Goal: Task Accomplishment & Management: Use online tool/utility

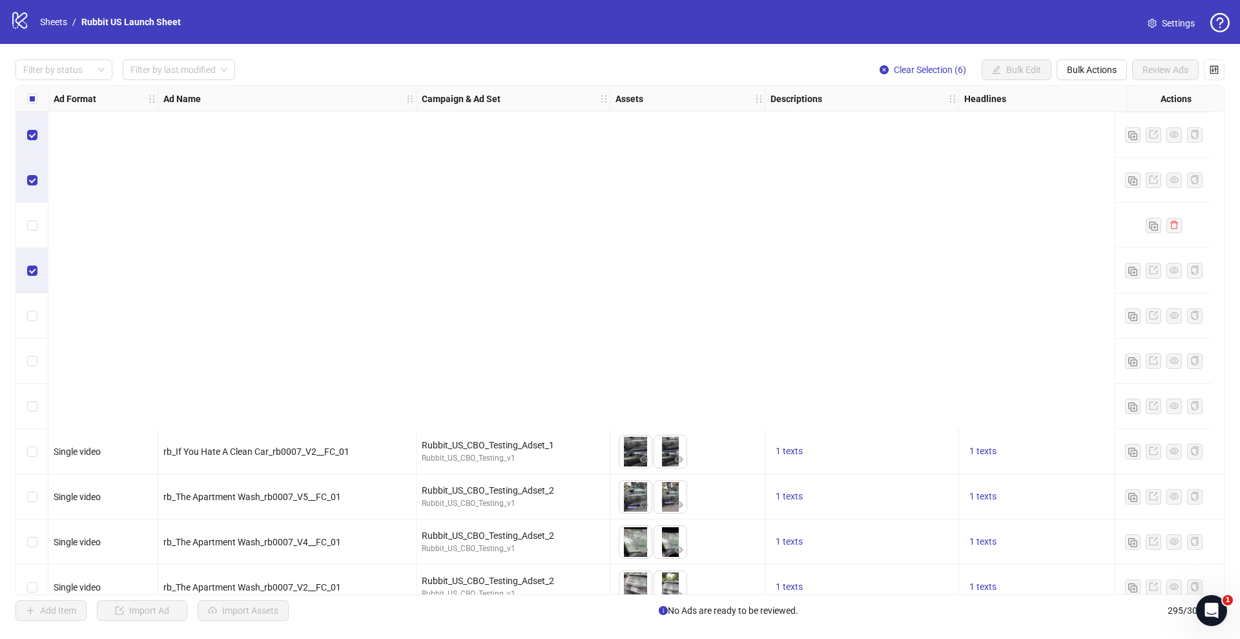
scroll to position [839, 0]
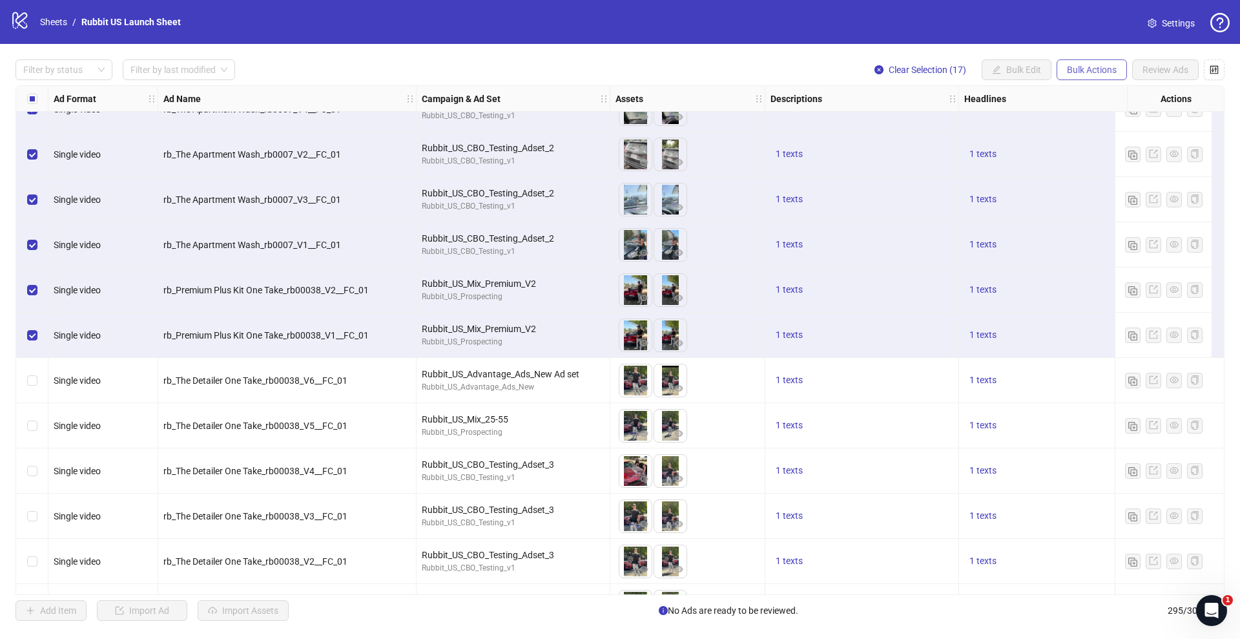
click at [1089, 74] on span "Bulk Actions" at bounding box center [1092, 70] width 50 height 10
click at [1080, 98] on span "Delete" at bounding box center [1110, 96] width 89 height 14
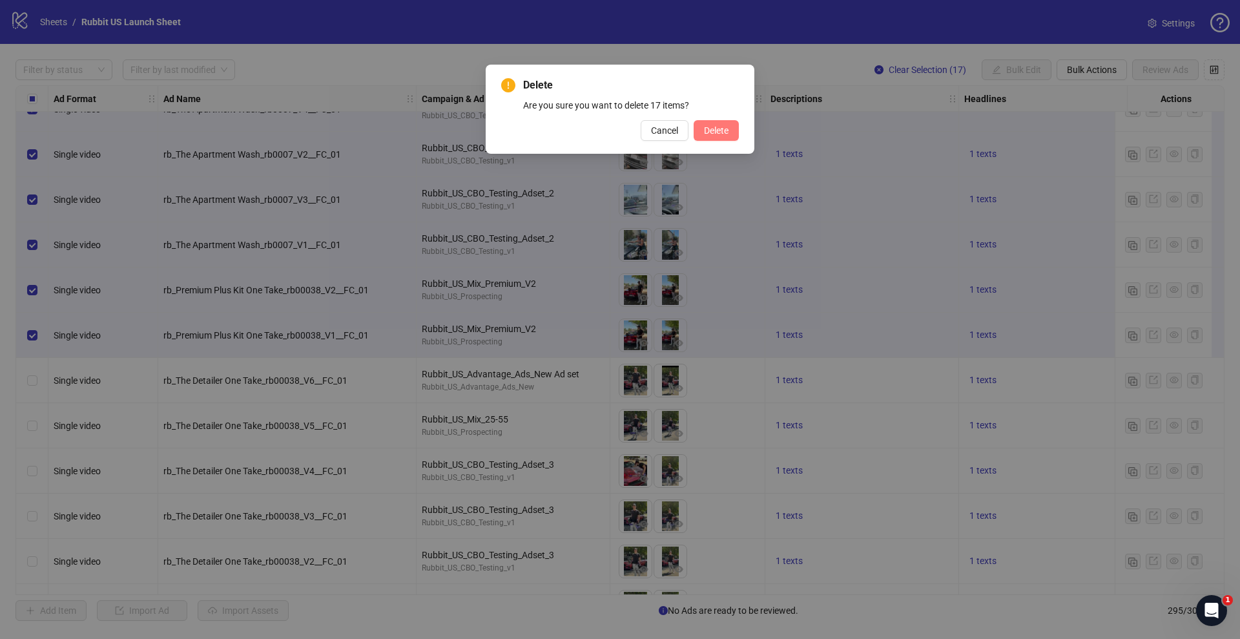
click at [719, 127] on span "Delete" at bounding box center [716, 130] width 25 height 10
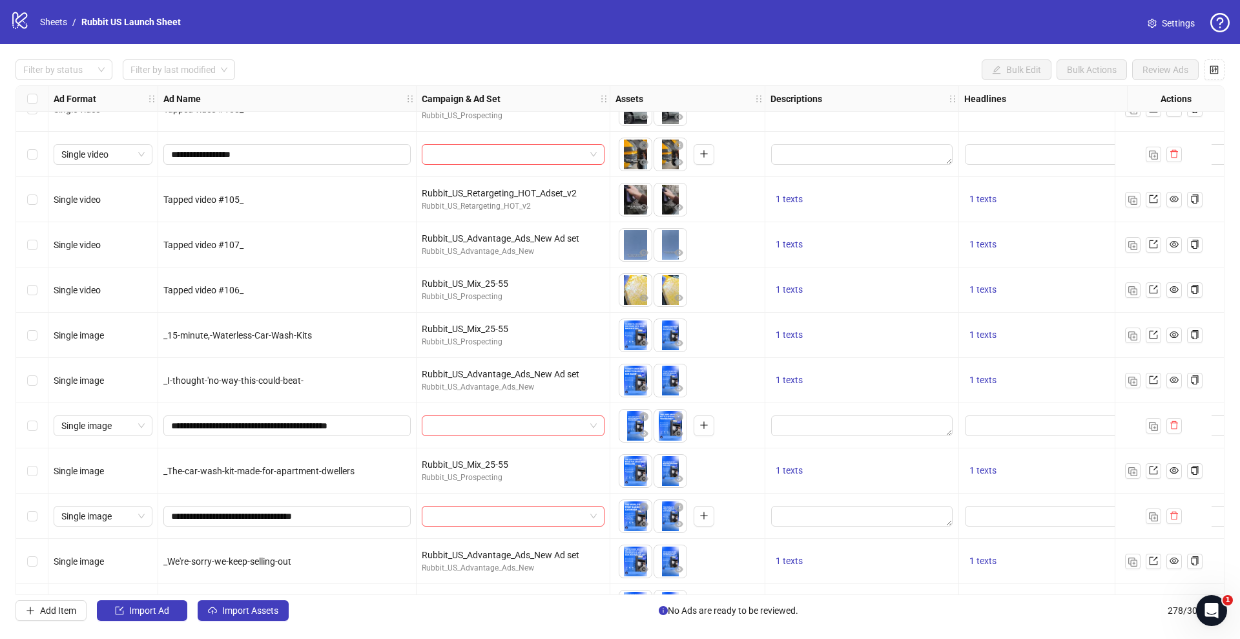
scroll to position [833, 0]
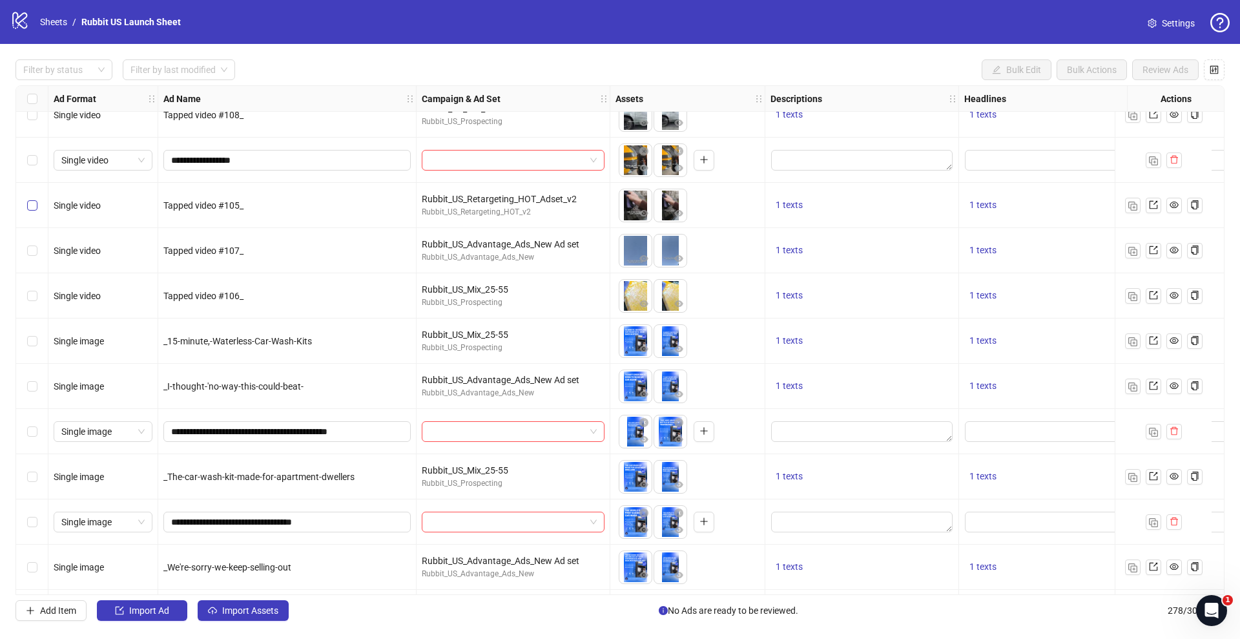
click at [33, 211] on label "Select row 21" at bounding box center [32, 205] width 10 height 14
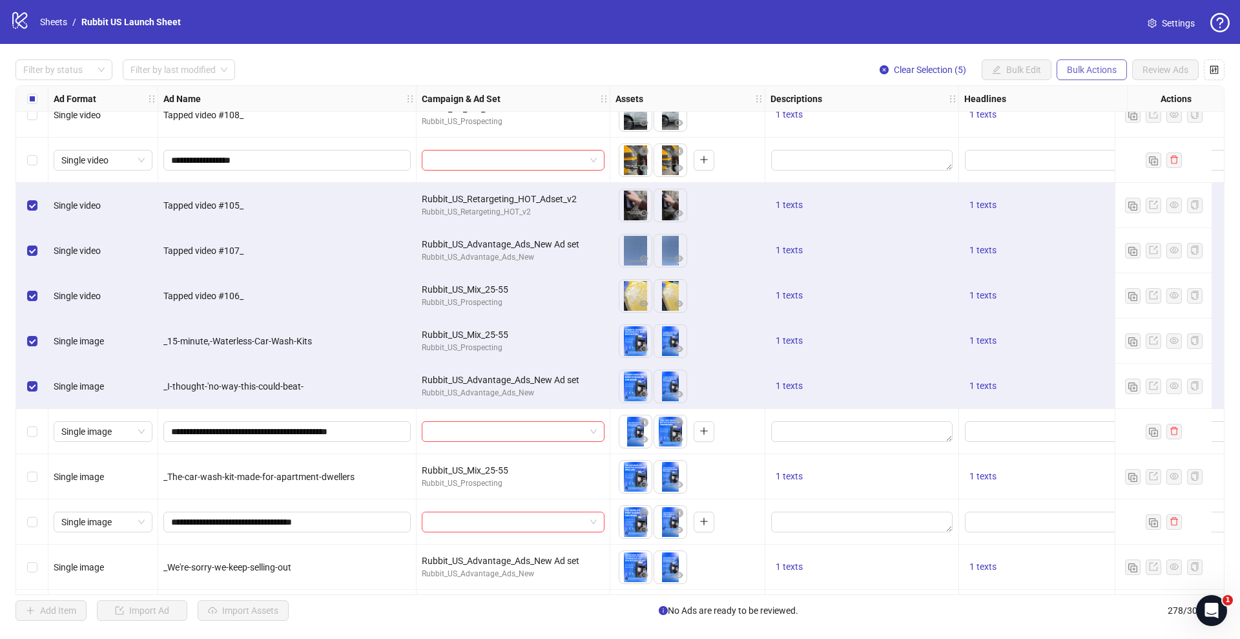
click at [1096, 79] on button "Bulk Actions" at bounding box center [1092, 69] width 70 height 21
click at [1100, 94] on span "Delete" at bounding box center [1110, 96] width 89 height 14
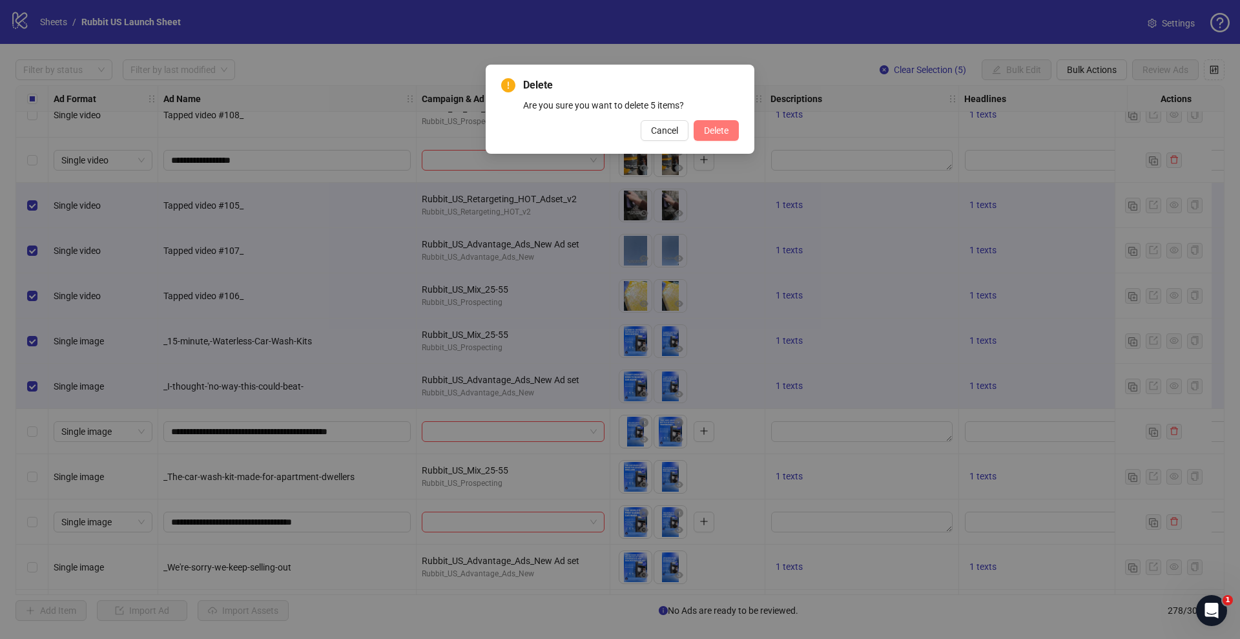
click at [718, 129] on span "Delete" at bounding box center [716, 130] width 25 height 10
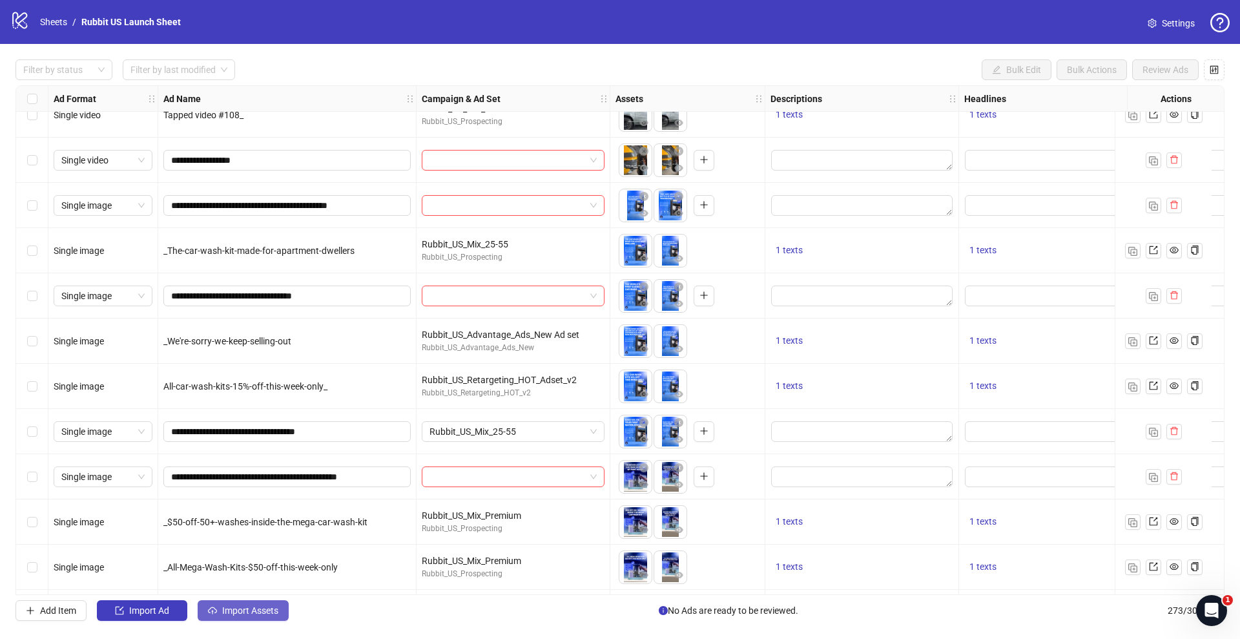
click at [256, 610] on span "Import Assets" at bounding box center [250, 610] width 56 height 10
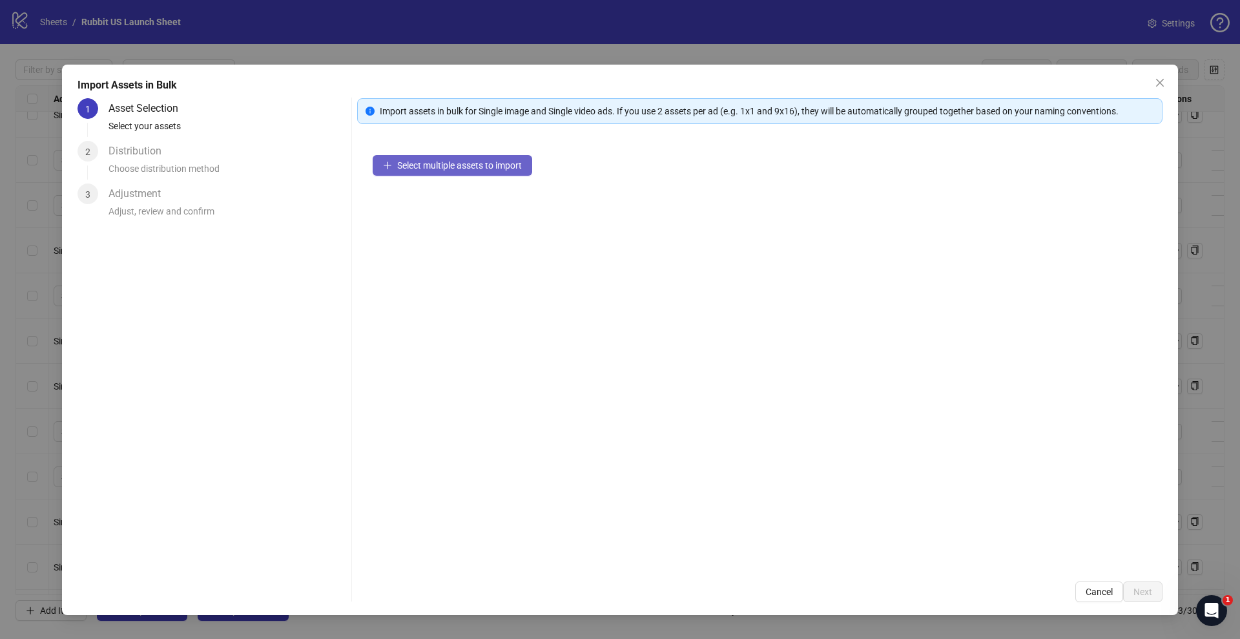
click at [403, 164] on span "Select multiple assets to import" at bounding box center [459, 165] width 125 height 10
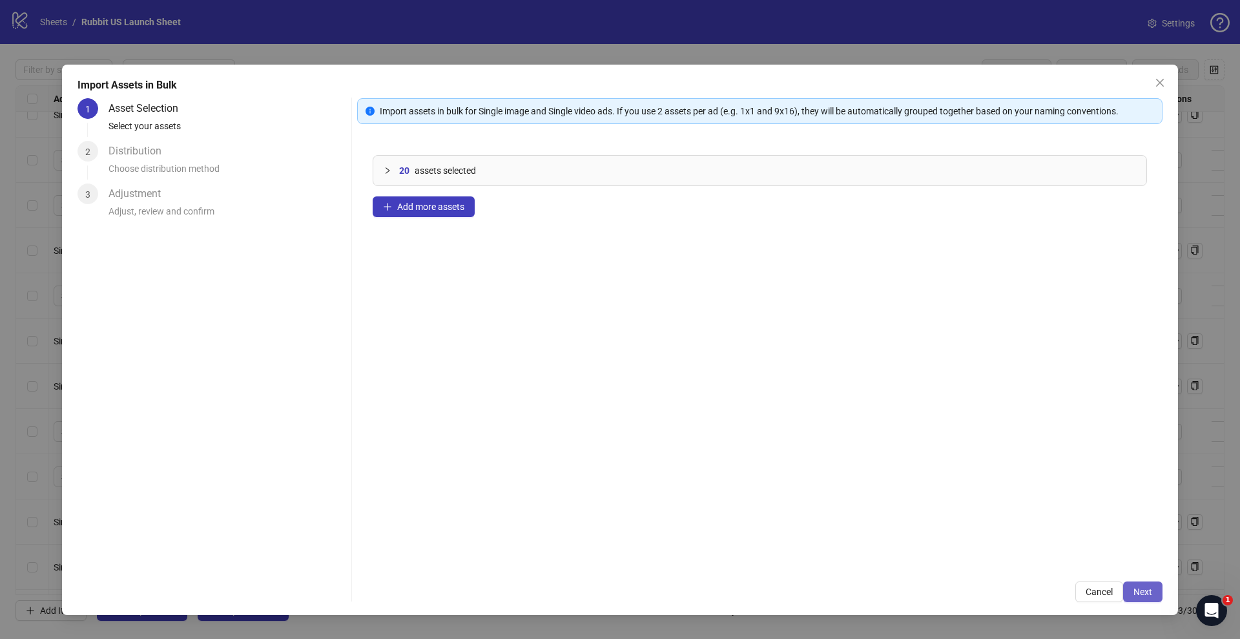
click at [1147, 594] on span "Next" at bounding box center [1143, 592] width 19 height 10
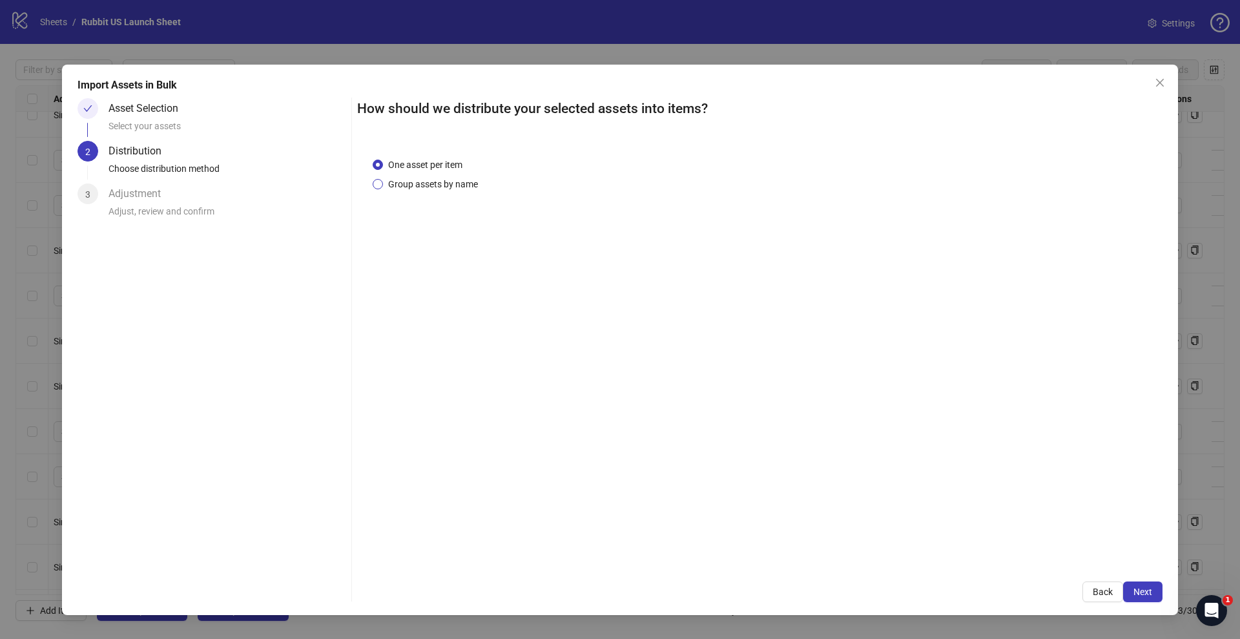
click at [430, 182] on span "Group assets by name" at bounding box center [433, 184] width 100 height 14
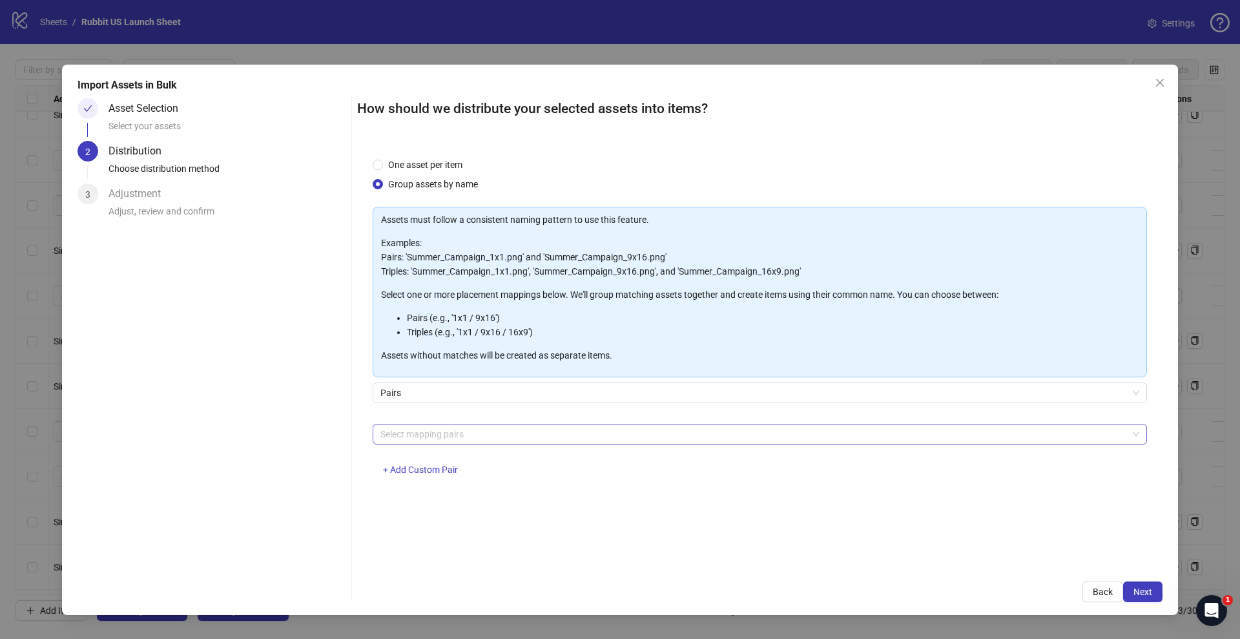
click at [481, 434] on div at bounding box center [753, 434] width 756 height 18
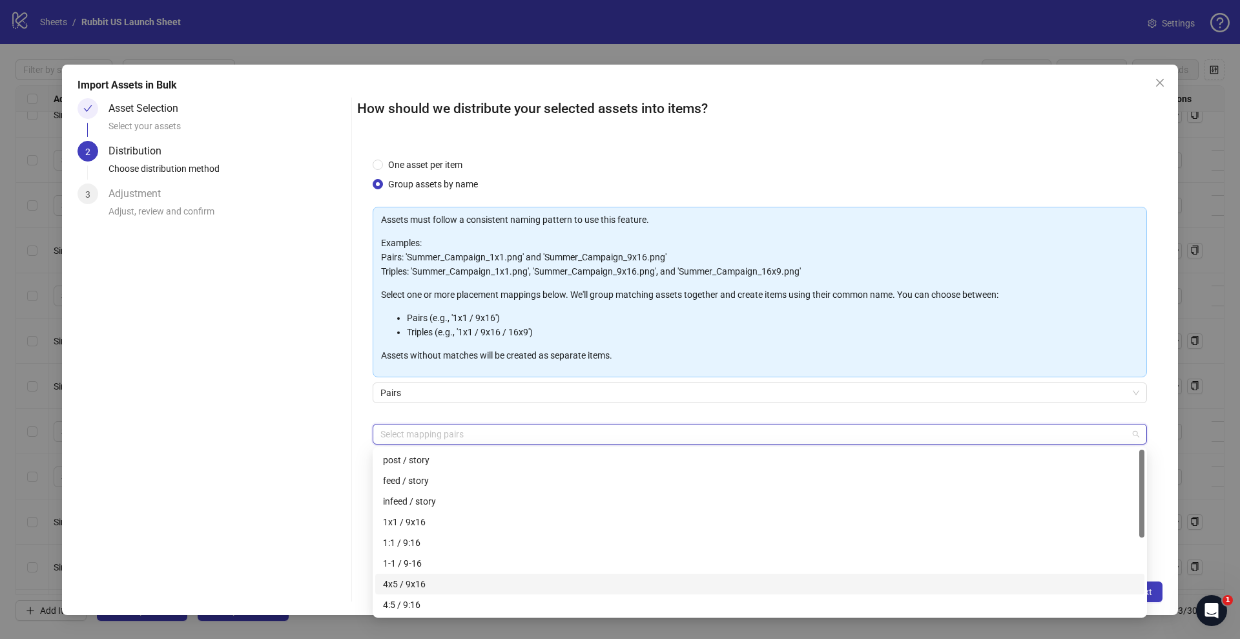
click at [448, 580] on div "4x5 / 9x16" at bounding box center [760, 584] width 754 height 14
click at [262, 519] on div "Asset Selection Select your assets 2 Distribution Choose distribution method 3 …" at bounding box center [212, 350] width 269 height 504
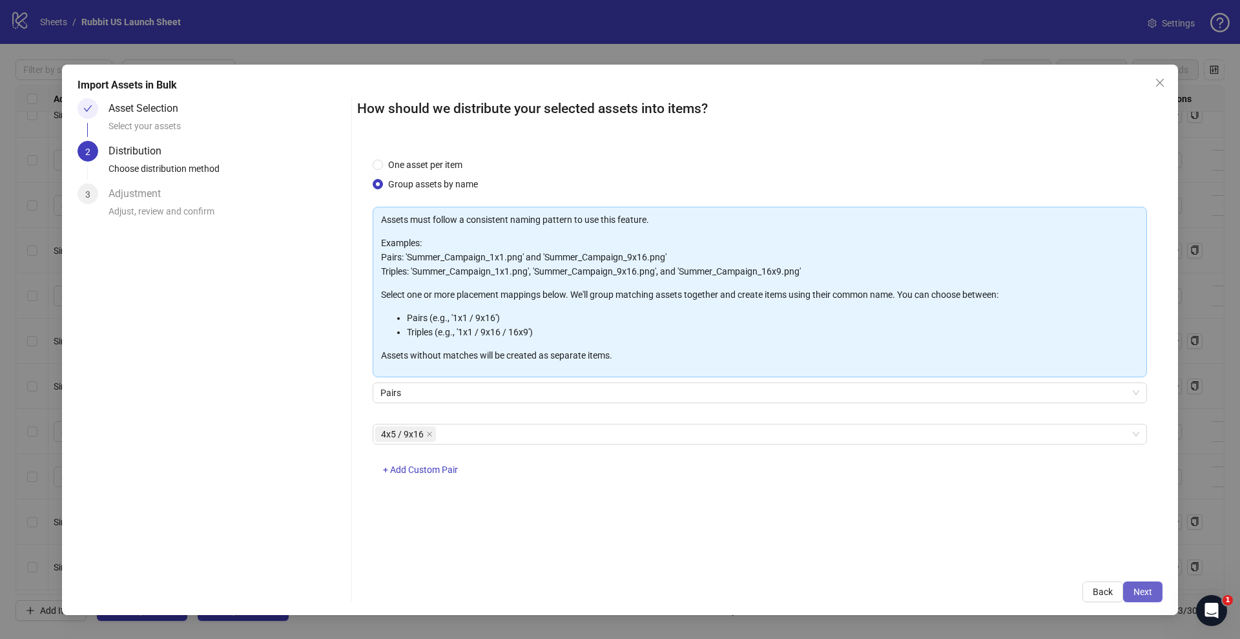
click at [1146, 600] on button "Next" at bounding box center [1143, 591] width 39 height 21
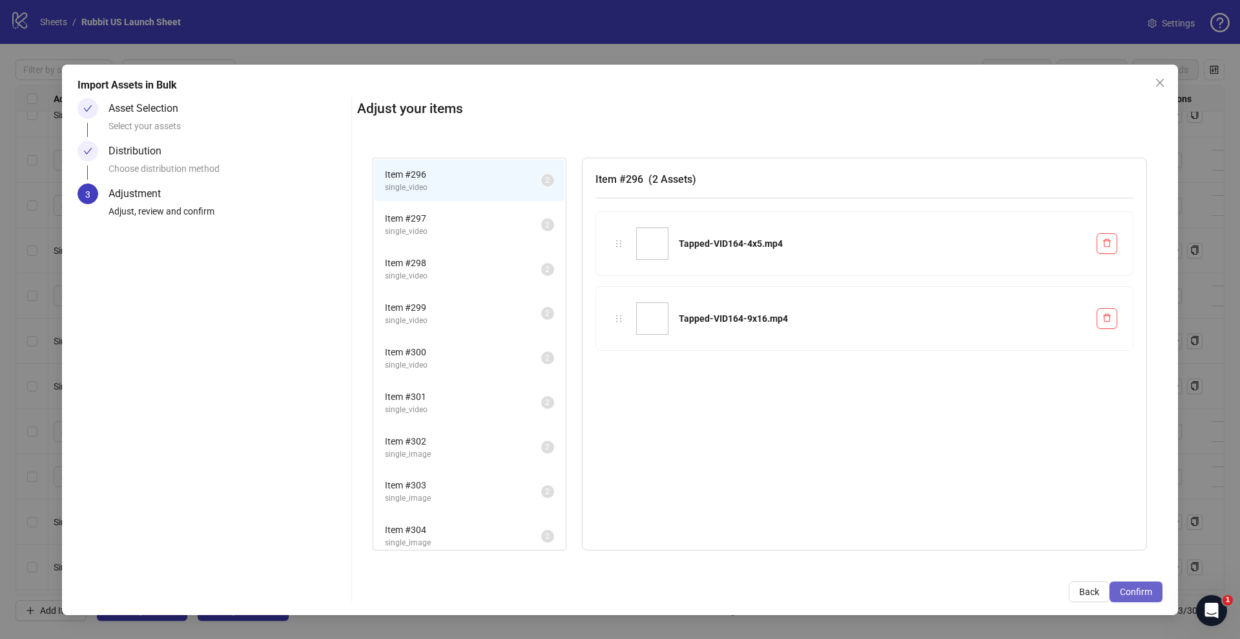
click at [1146, 594] on span "Confirm" at bounding box center [1136, 592] width 32 height 10
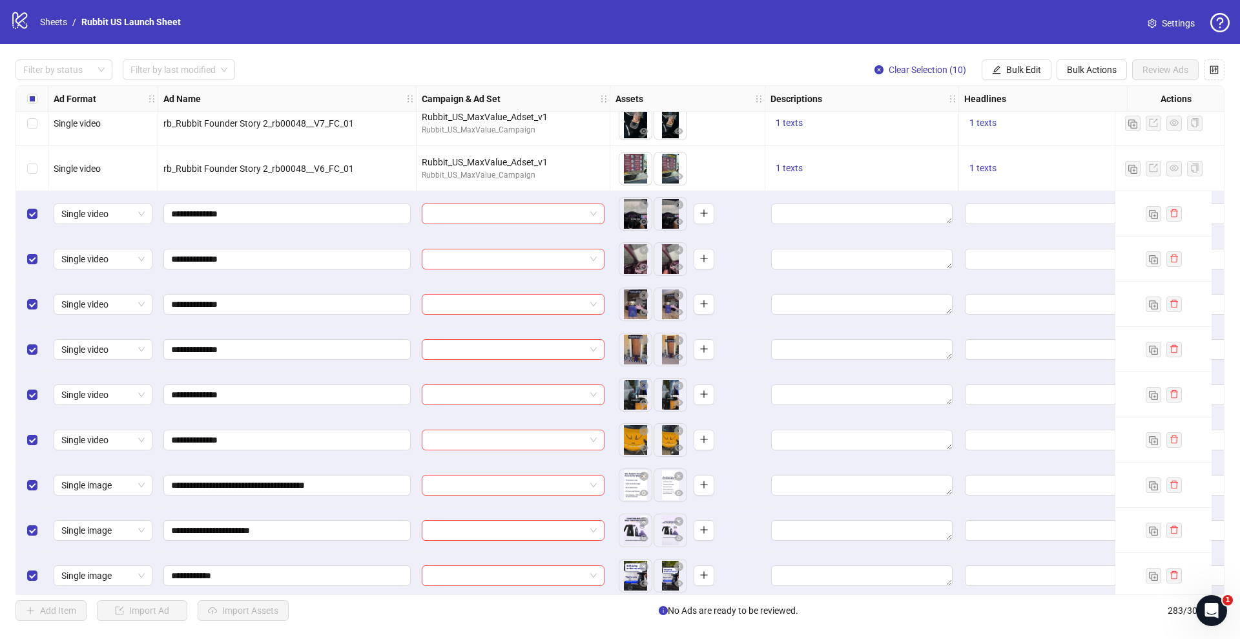
scroll to position [12267, 0]
click at [484, 260] on input "search" at bounding box center [508, 259] width 156 height 19
type input "****"
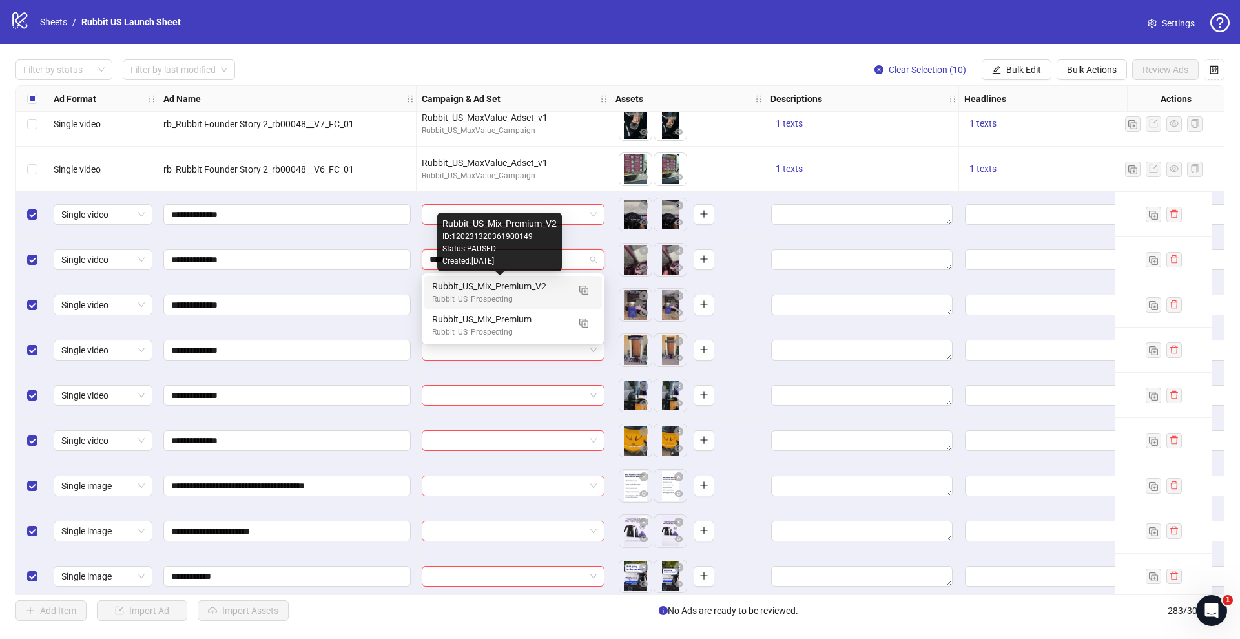
click at [492, 326] on div "Rubbit_US_Prospecting" at bounding box center [500, 332] width 136 height 12
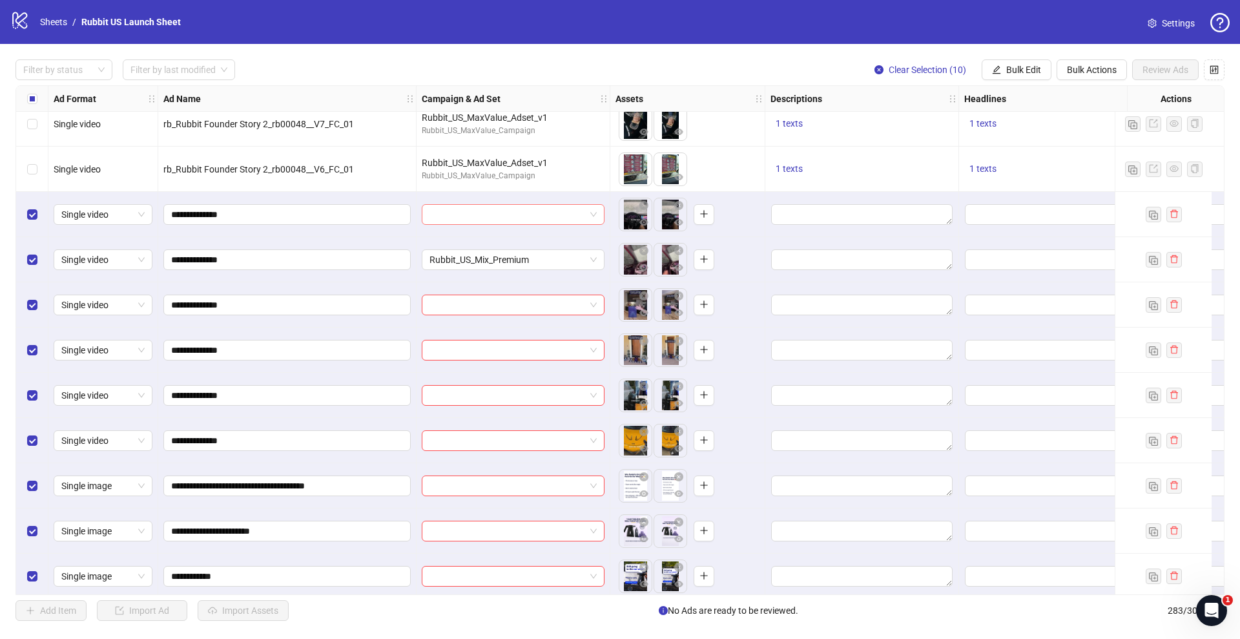
click at [471, 207] on input "search" at bounding box center [508, 214] width 156 height 19
type input "****"
click at [476, 288] on div "Rubbit_US_Prospecting" at bounding box center [500, 287] width 136 height 12
click at [43, 305] on div "Select row 276" at bounding box center [32, 304] width 32 height 45
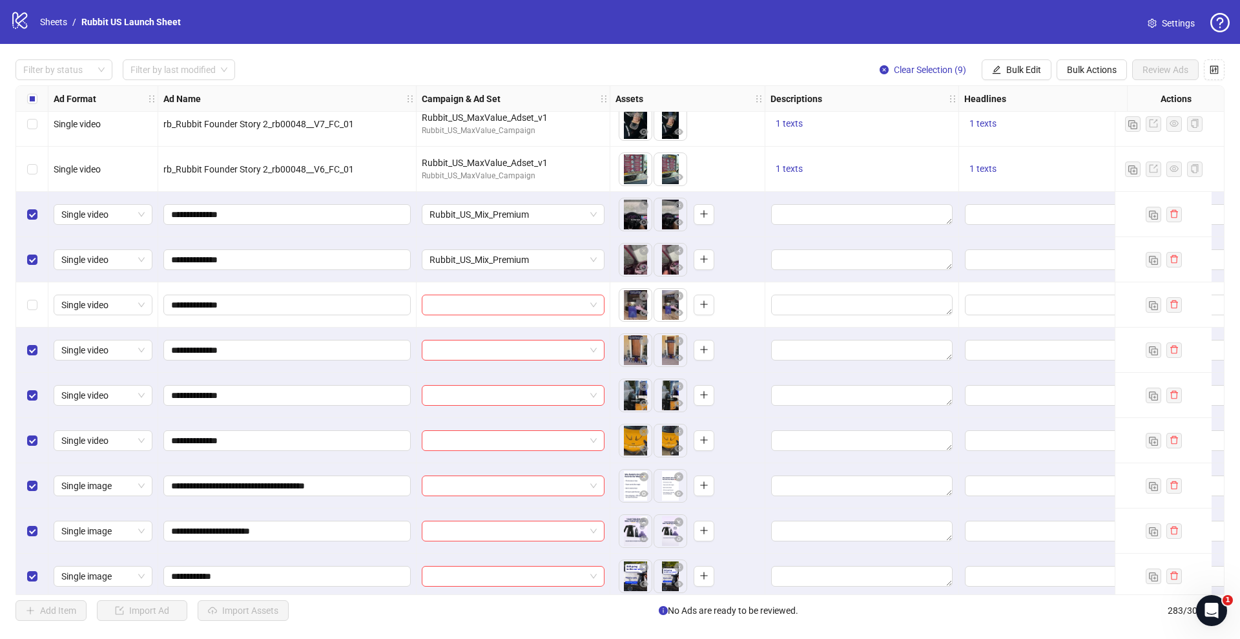
click at [40, 355] on div "Select row 277" at bounding box center [32, 350] width 32 height 45
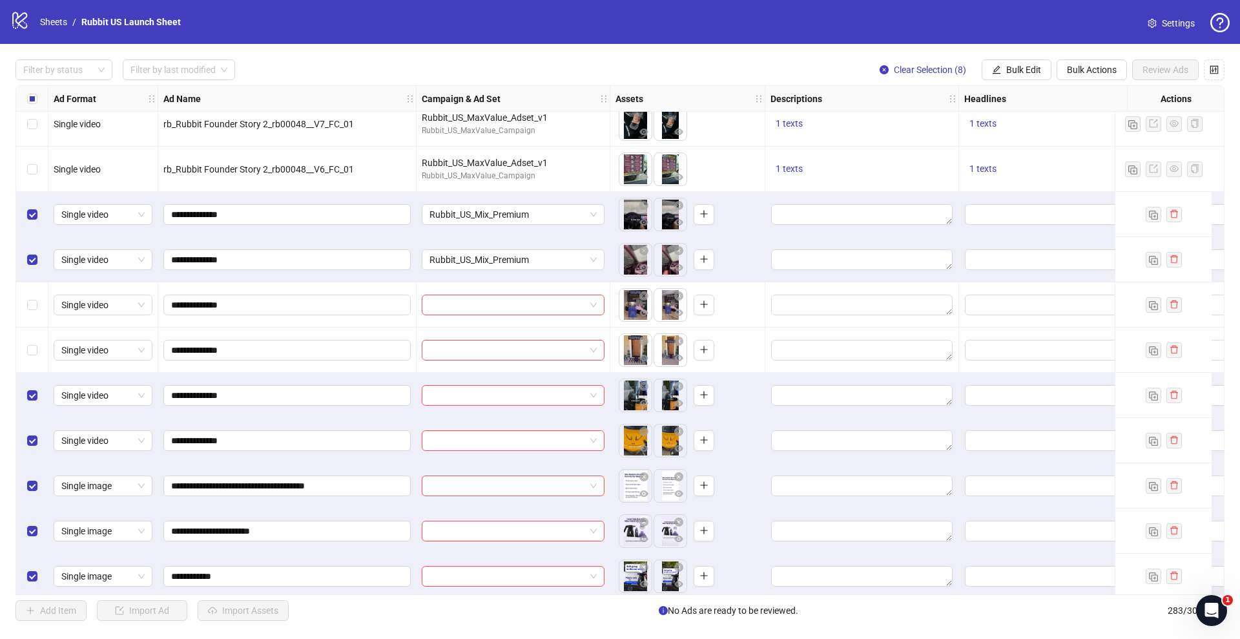
scroll to position [12321, 0]
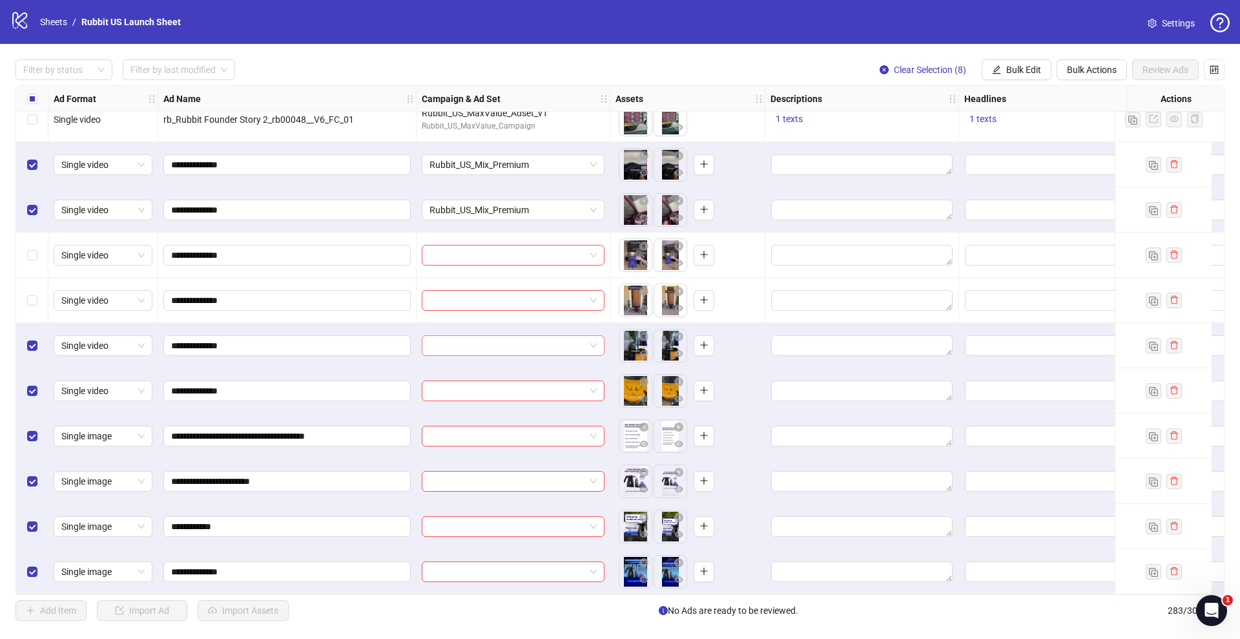
click at [479, 339] on input "search" at bounding box center [508, 345] width 156 height 19
